Goal: Transaction & Acquisition: Obtain resource

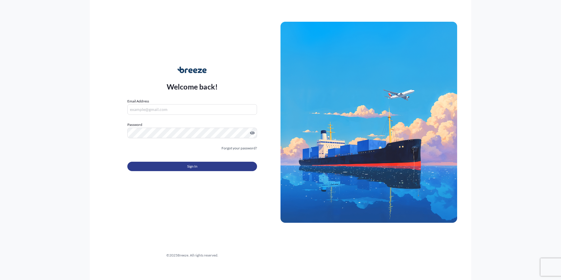
type input "[EMAIL_ADDRESS][DOMAIN_NAME]"
click at [187, 167] on button "Sign In" at bounding box center [192, 166] width 130 height 9
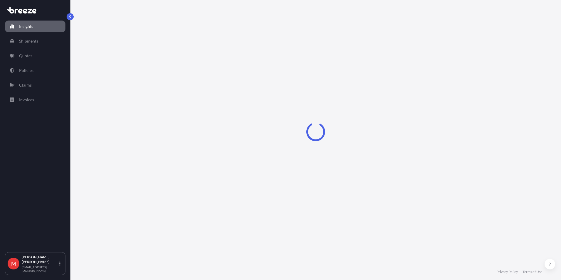
select select "2025"
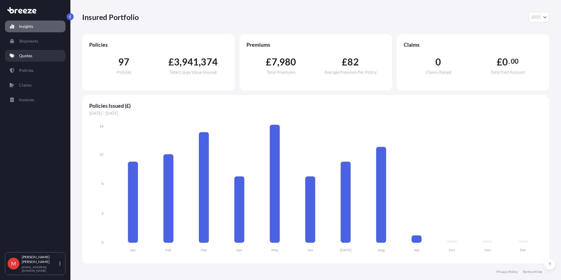
click at [24, 55] on p "Quotes" at bounding box center [25, 56] width 13 height 6
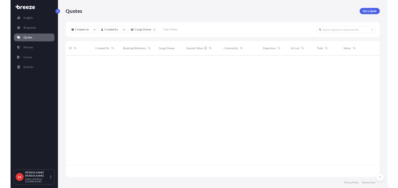
scroll to position [180, 463]
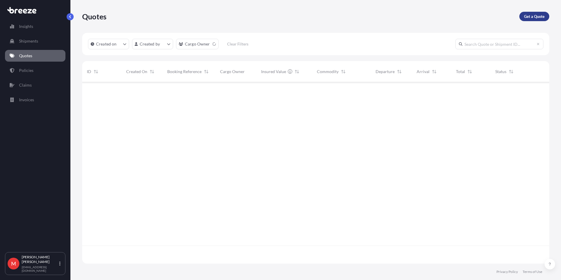
click at [539, 18] on p "Get a Quote" at bounding box center [534, 16] width 21 height 6
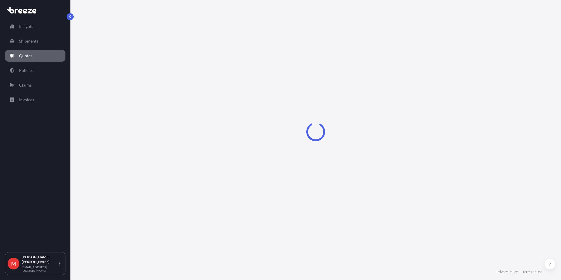
select select "Sea"
select select "1"
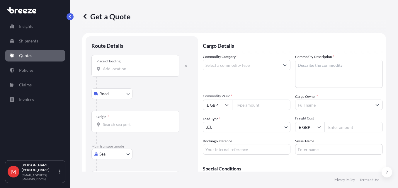
click at [126, 69] on input "Place of loading" at bounding box center [137, 69] width 69 height 6
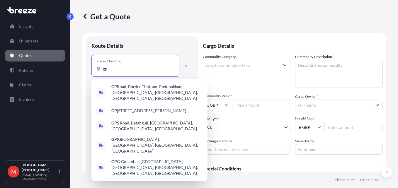
type input "g"
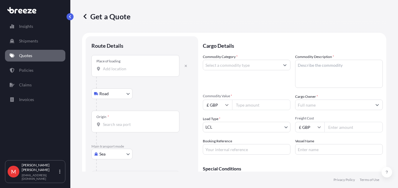
click at [118, 69] on input "Place of loading" at bounding box center [137, 69] width 69 height 6
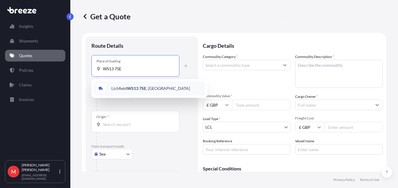
click at [118, 86] on span "[STREET_ADDRESS]" at bounding box center [150, 89] width 79 height 6
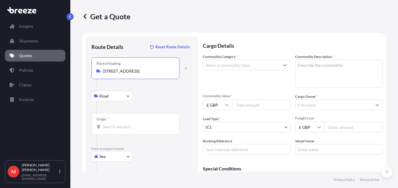
type input "[STREET_ADDRESS]"
click at [115, 129] on input "Origin *" at bounding box center [137, 127] width 69 height 6
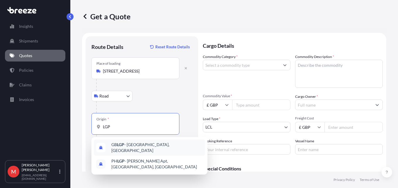
click at [117, 144] on span "GB LGP - [GEOGRAPHIC_DATA], [GEOGRAPHIC_DATA]" at bounding box center [157, 148] width 92 height 12
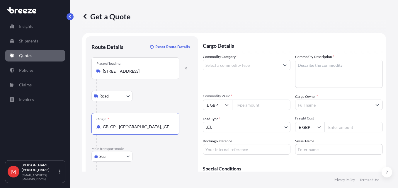
scroll to position [54, 0]
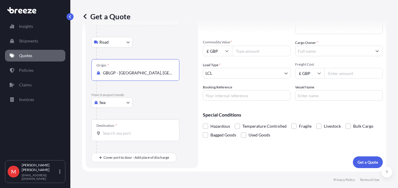
type input "GBLGP - [GEOGRAPHIC_DATA], [GEOGRAPHIC_DATA]"
click at [128, 134] on input "Destination *" at bounding box center [137, 134] width 69 height 6
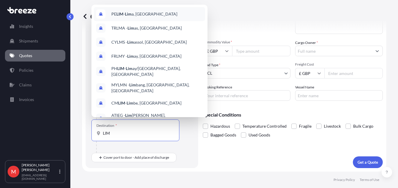
click at [138, 13] on span "[PERSON_NAME] a, [GEOGRAPHIC_DATA]" at bounding box center [144, 14] width 66 height 6
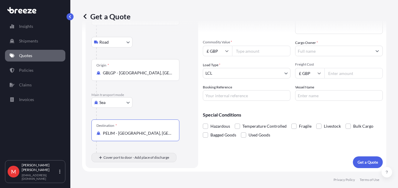
type input "PELIM - [GEOGRAPHIC_DATA], [GEOGRAPHIC_DATA]"
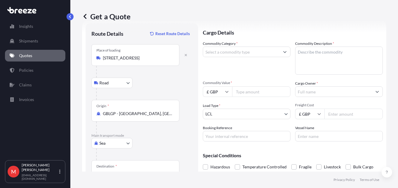
scroll to position [0, 0]
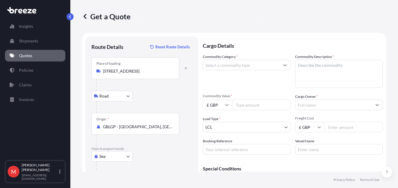
click at [240, 65] on input "Commodity Category *" at bounding box center [241, 65] width 77 height 11
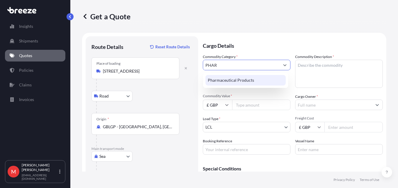
click at [244, 79] on div "Pharmaceutical Products" at bounding box center [246, 80] width 80 height 11
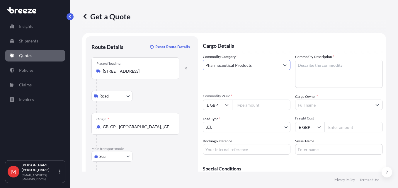
type input "Pharmaceutical Products"
click at [307, 72] on textarea "Commodity Description *" at bounding box center [339, 74] width 88 height 28
paste textarea "TURBOLYTE PLUS SPANISH 150GM(5.2 OZ) PCH 32/[PERSON_NAME]"
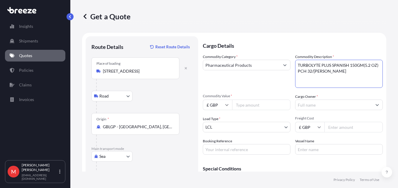
type textarea "TURBOLYTE PLUS SPANISH 150GM(5.2 OZ) PCH 32/[PERSON_NAME]"
click at [221, 105] on input "£ GBP" at bounding box center [217, 105] width 29 height 11
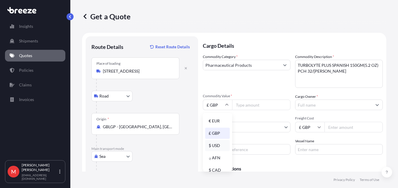
click at [215, 143] on div "$ USD" at bounding box center [217, 145] width 25 height 11
type input "$ USD"
click at [244, 108] on input "Commodity Value *" at bounding box center [261, 105] width 58 height 11
type input "33488"
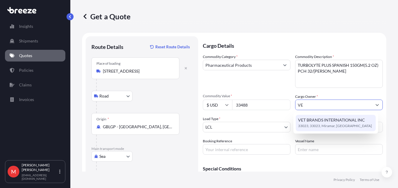
click at [310, 121] on span "VET BRANDS INTERNATIONAL INC" at bounding box center [331, 120] width 67 height 6
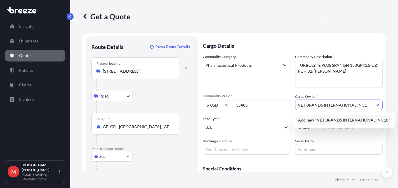
type input "VET BRANDS INTERNATIONAL INC"
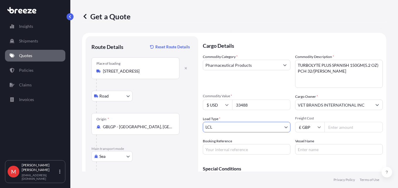
click at [349, 124] on input "Freight Cost" at bounding box center [354, 127] width 58 height 11
type input "1842"
click at [301, 127] on input "£ GBP" at bounding box center [309, 127] width 29 height 11
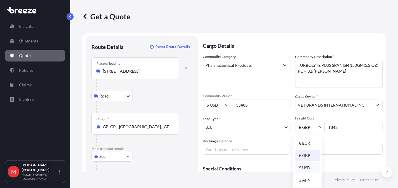
click at [311, 166] on div "$ USD" at bounding box center [308, 168] width 25 height 11
type input "$ USD"
click at [229, 152] on input "Booking Reference" at bounding box center [247, 149] width 88 height 11
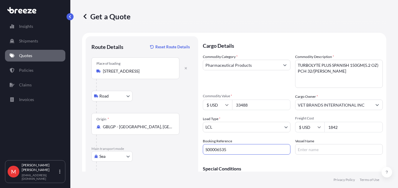
type input "S00006535"
click at [306, 151] on input "Vessel Name" at bounding box center [339, 149] width 88 height 11
paste input "COSCO SHIPPING SEINE"
type input "COSCO SHIPPING SEINE"
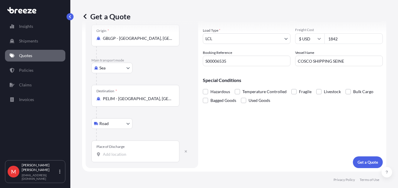
click at [356, 156] on div "Cargo Details Commodity Category * Pharmaceutical Products Commodity Descriptio…" at bounding box center [293, 58] width 180 height 221
click at [365, 168] on button "Get a Quote" at bounding box center [368, 163] width 30 height 12
click at [365, 165] on p "Get a Quote" at bounding box center [368, 163] width 21 height 6
click at [149, 158] on div "Place of Discharge" at bounding box center [136, 152] width 88 height 22
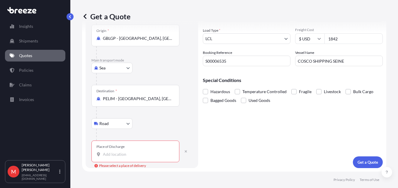
click at [149, 158] on input "Place of Discharge Please select a place of delivery" at bounding box center [137, 155] width 69 height 6
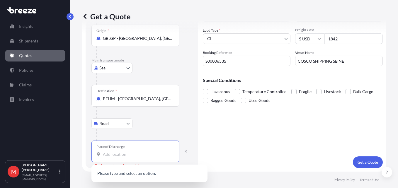
click at [120, 99] on input "PELIM - [GEOGRAPHIC_DATA], [GEOGRAPHIC_DATA]" at bounding box center [137, 99] width 69 height 6
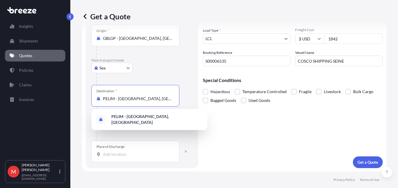
click at [120, 99] on input "PELIM - [GEOGRAPHIC_DATA], [GEOGRAPHIC_DATA]" at bounding box center [137, 99] width 69 height 6
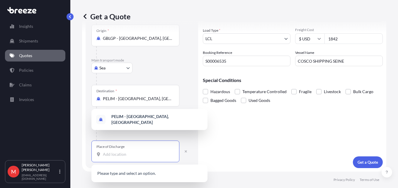
click at [126, 152] on input "Place of Discharge" at bounding box center [137, 155] width 69 height 6
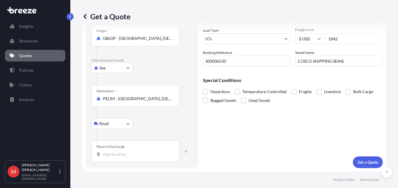
click at [104, 156] on input "Place of Discharge" at bounding box center [137, 155] width 69 height 6
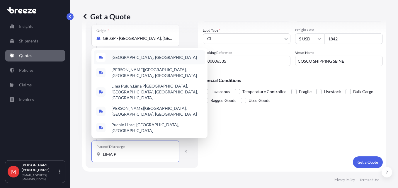
click at [128, 60] on span "[GEOGRAPHIC_DATA], [GEOGRAPHIC_DATA]" at bounding box center [154, 58] width 86 height 6
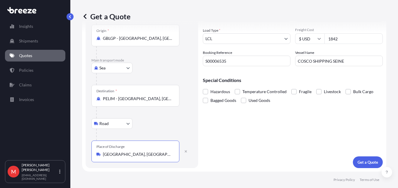
type input "[GEOGRAPHIC_DATA], [GEOGRAPHIC_DATA]"
click at [353, 163] on button "Get a Quote" at bounding box center [368, 163] width 30 height 12
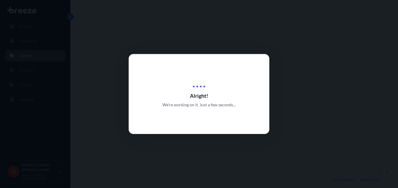
select select "Road"
select select "Sea"
select select "Road"
select select "1"
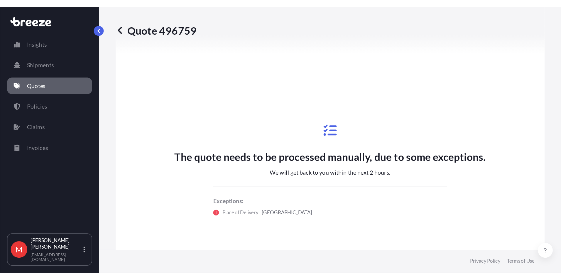
scroll to position [352, 0]
